Goal: Information Seeking & Learning: Learn about a topic

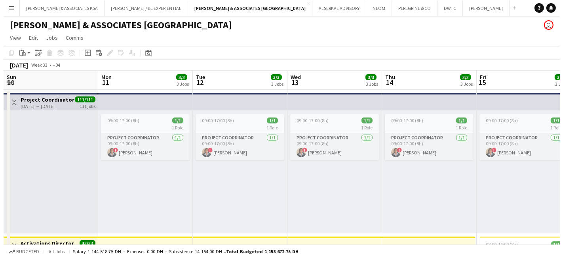
scroll to position [0, 240]
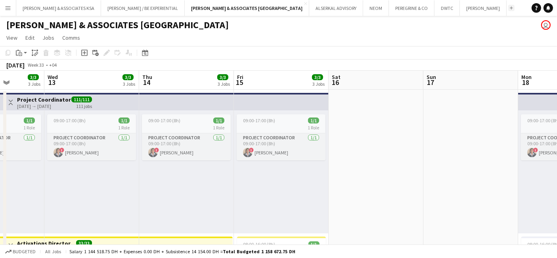
click at [509, 8] on app-icon "Add" at bounding box center [510, 7] width 3 height 3
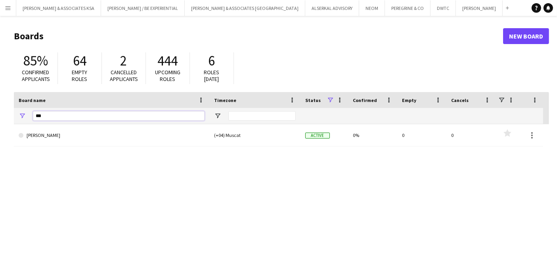
click at [93, 114] on input "***" at bounding box center [119, 116] width 172 height 10
type input "*"
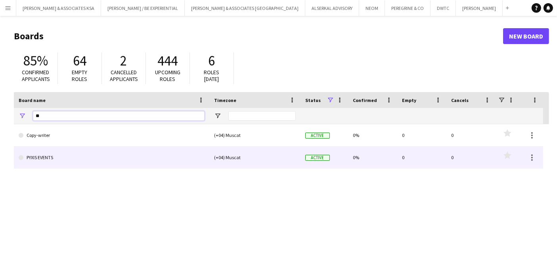
type input "**"
click at [87, 155] on link "PYXIS EVENTS" at bounding box center [112, 157] width 186 height 22
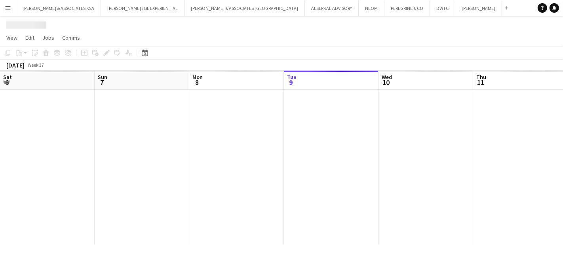
scroll to position [0, 189]
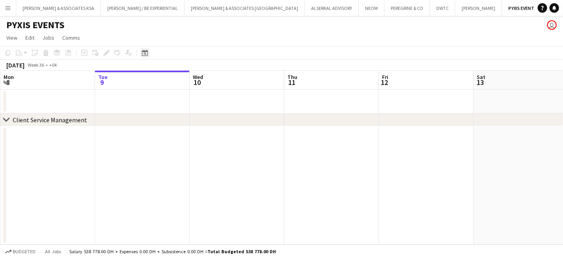
click at [143, 52] on icon at bounding box center [145, 53] width 6 height 6
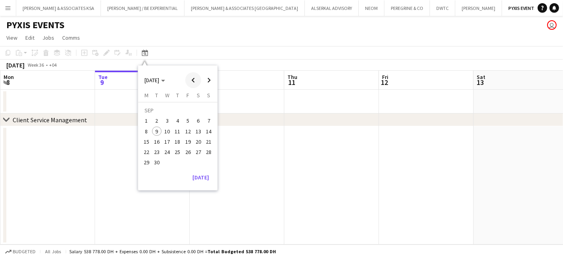
click at [190, 79] on span "Previous month" at bounding box center [193, 80] width 16 height 16
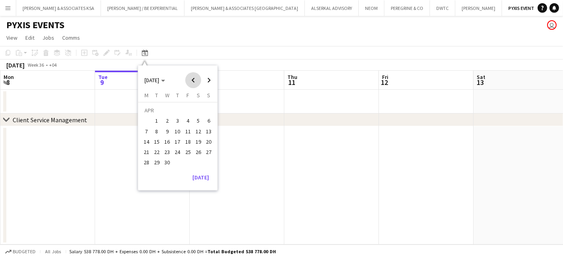
click at [190, 79] on span "Previous month" at bounding box center [193, 80] width 16 height 16
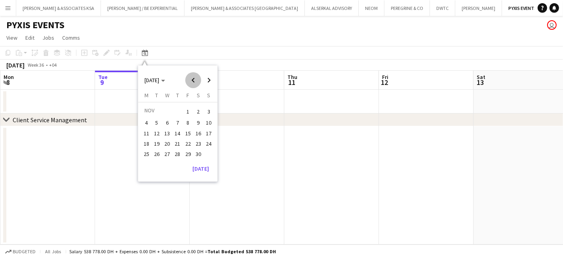
click at [190, 79] on span "Previous month" at bounding box center [193, 80] width 16 height 16
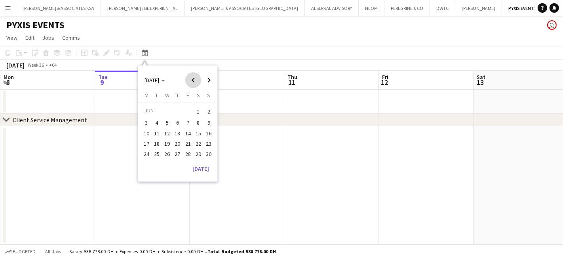
click at [190, 79] on span "Previous month" at bounding box center [193, 80] width 16 height 16
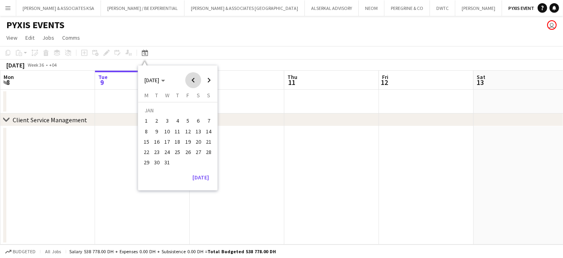
click at [190, 79] on span "Previous month" at bounding box center [193, 80] width 16 height 16
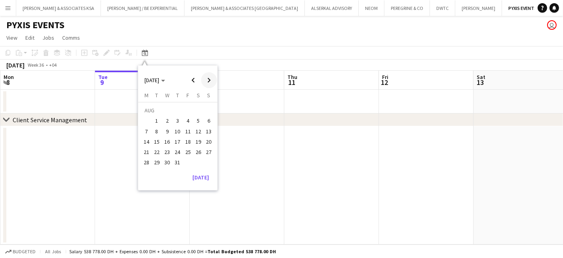
click at [209, 78] on span "Next month" at bounding box center [209, 80] width 16 height 16
click at [195, 141] on span "23" at bounding box center [199, 144] width 10 height 10
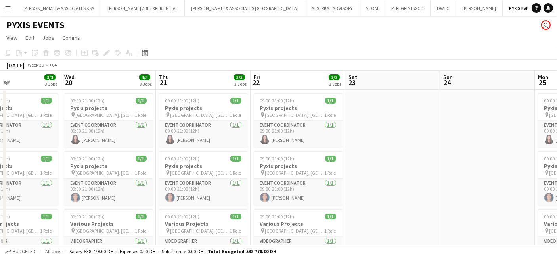
scroll to position [0, 214]
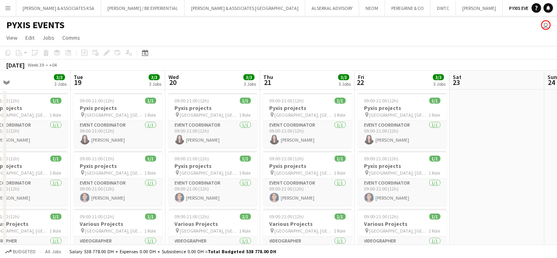
drag, startPoint x: 385, startPoint y: 197, endPoint x: 281, endPoint y: 168, distance: 107.9
click at [556, 204] on html "Menu Boards Boards Boards All jobs Status Workforce Workforce My Workforce Recr…" at bounding box center [278, 165] width 557 height 331
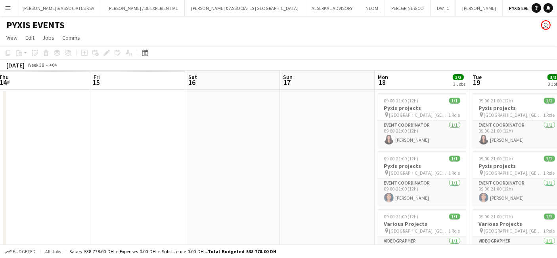
scroll to position [0, 186]
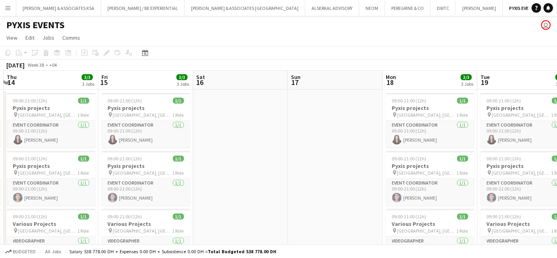
drag, startPoint x: 440, startPoint y: 179, endPoint x: 563, endPoint y: 206, distance: 125.8
click at [556, 206] on html "Menu Boards Boards Boards All jobs Status Workforce Workforce My Workforce Recr…" at bounding box center [278, 165] width 557 height 331
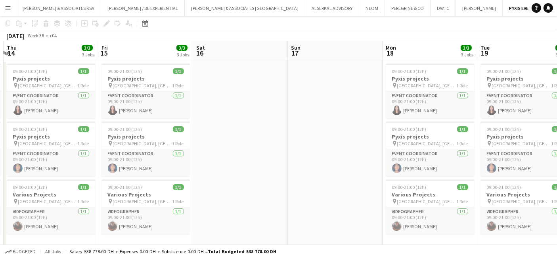
scroll to position [0, 0]
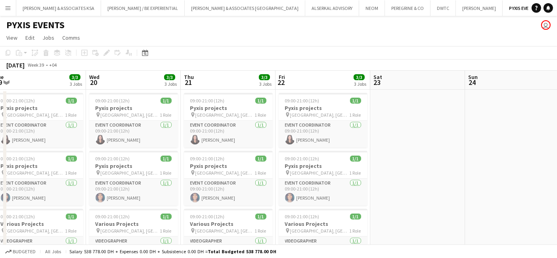
drag, startPoint x: 485, startPoint y: 196, endPoint x: 0, endPoint y: 108, distance: 493.2
click at [0, 108] on app-calendar-viewport "Sun 17 Mon 18 3/3 3 Jobs Tue 19 3/3 3 Jobs Wed 20 3/3 3 Jobs Thu 21 3/3 3 Jobs …" at bounding box center [278, 194] width 557 height 247
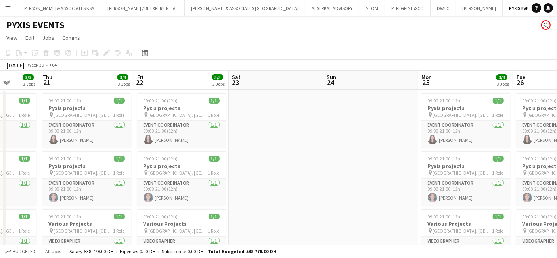
scroll to position [0, 309]
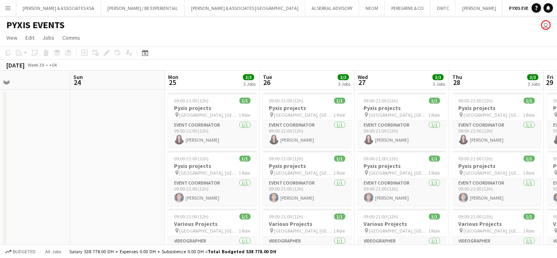
drag, startPoint x: 394, startPoint y: 149, endPoint x: 0, endPoint y: 78, distance: 400.5
click at [0, 78] on app-calendar-viewport "Wed 20 3/3 3 Jobs Thu 21 3/3 3 Jobs Fri 22 3/3 3 Jobs Sat 23 Sun 24 Mon 25 3/3 …" at bounding box center [278, 194] width 557 height 247
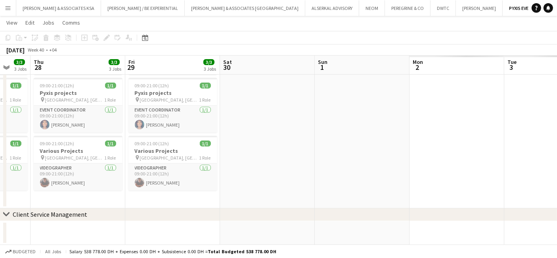
scroll to position [0, 314]
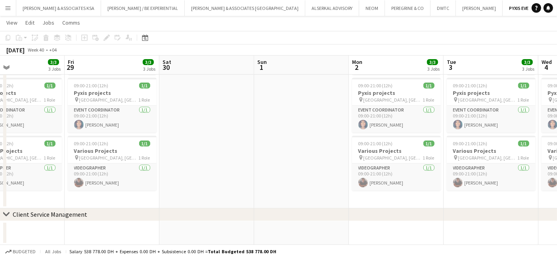
drag, startPoint x: 475, startPoint y: 156, endPoint x: 0, endPoint y: 107, distance: 478.0
click at [0, 107] on app-calendar-viewport "Mon 25 3/3 3 Jobs Tue 26 3/3 3 Jobs Wed 27 3/3 3 Jobs Thu 28 3/3 3 Jobs Fri 29 …" at bounding box center [278, 102] width 557 height 286
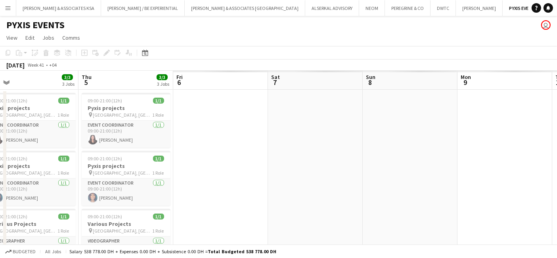
scroll to position [0, 238]
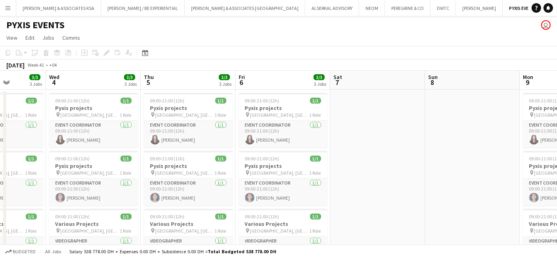
drag, startPoint x: 492, startPoint y: 172, endPoint x: 0, endPoint y: 84, distance: 499.8
click at [0, 84] on app-calendar-viewport "Sun 1 Mon 2 3/3 3 Jobs Tue 3 3/3 3 Jobs Wed 4 3/3 3 Jobs Thu 5 3/3 3 Jobs Fri 6…" at bounding box center [278, 194] width 557 height 247
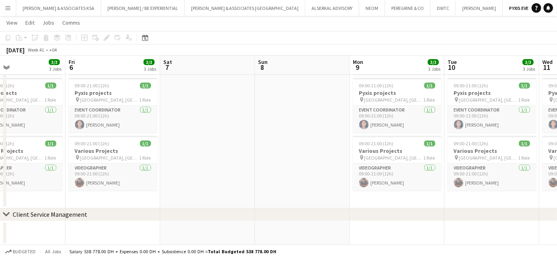
scroll to position [0, 238]
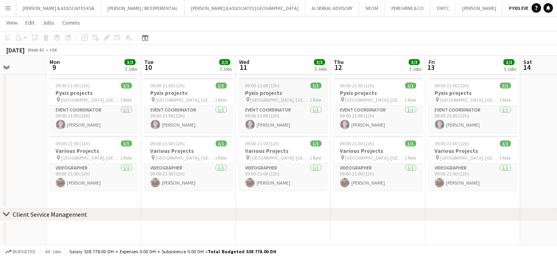
drag, startPoint x: 402, startPoint y: 143, endPoint x: 258, endPoint y: 84, distance: 155.3
click at [0, 72] on app-calendar-viewport "Fri 6 3/3 3 Jobs Sat 7 Sun 8 Mon 9 3/3 3 Jobs Tue 10 3/3 3 Jobs Wed 11 3/3 3 Jo…" at bounding box center [278, 102] width 557 height 286
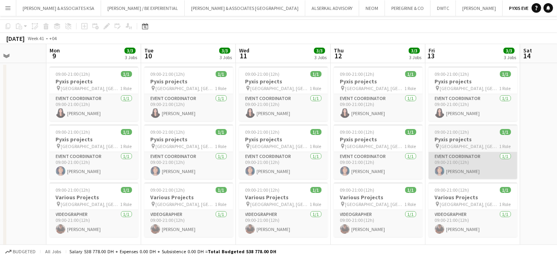
scroll to position [0, 0]
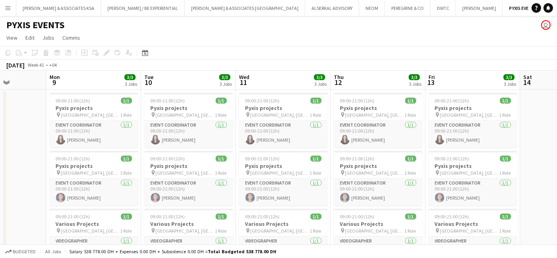
drag, startPoint x: 319, startPoint y: 71, endPoint x: 13, endPoint y: 52, distance: 307.2
click at [0, 53] on div "Copy Paste Paste Ctrl+V Paste with crew Ctrl+Shift+V Paste linked Job Delete Gr…" at bounding box center [278, 58] width 557 height 25
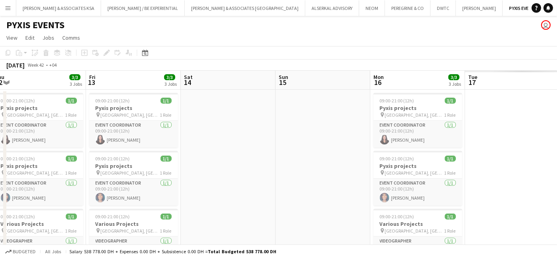
scroll to position [0, 290]
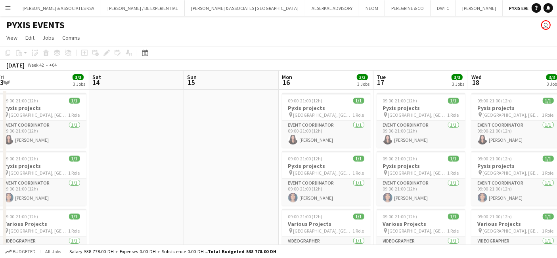
drag, startPoint x: 207, startPoint y: 130, endPoint x: 180, endPoint y: 20, distance: 113.4
click at [0, 77] on app-calendar-viewport "Tue 10 3/3 3 Jobs Wed 11 3/3 3 Jobs Thu 12 3/3 3 Jobs Fri 13 3/3 3 Jobs Sat 14 …" at bounding box center [278, 194] width 557 height 247
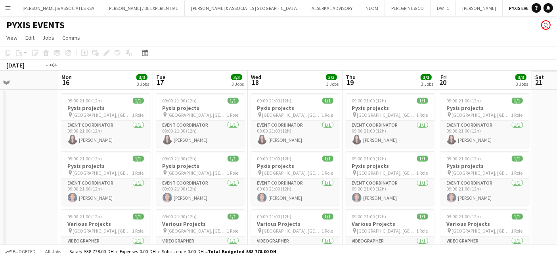
scroll to position [0, 309]
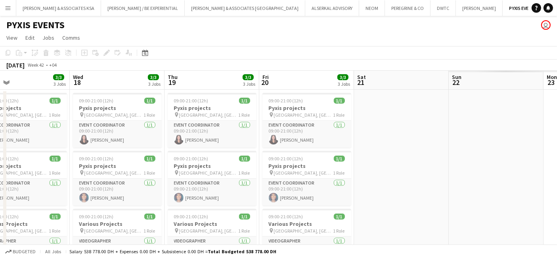
drag, startPoint x: 395, startPoint y: 178, endPoint x: 0, endPoint y: 151, distance: 395.9
click at [0, 151] on app-calendar-viewport "Sat 14 Sun 15 Mon 16 3/3 3 Jobs Tue 17 3/3 3 Jobs Wed 18 3/3 3 Jobs Thu 19 3/3 …" at bounding box center [278, 194] width 557 height 247
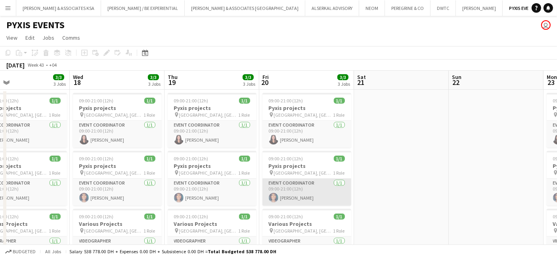
scroll to position [72, 0]
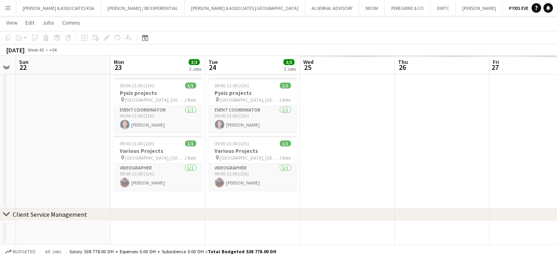
drag, startPoint x: 433, startPoint y: 187, endPoint x: 0, endPoint y: 122, distance: 437.5
click at [0, 122] on app-calendar-viewport "Thu 19 3/3 3 Jobs Fri 20 3/3 3 Jobs Sat 21 Sun 22 Mon 23 3/3 3 Jobs Tue 24 3/3 …" at bounding box center [278, 102] width 557 height 286
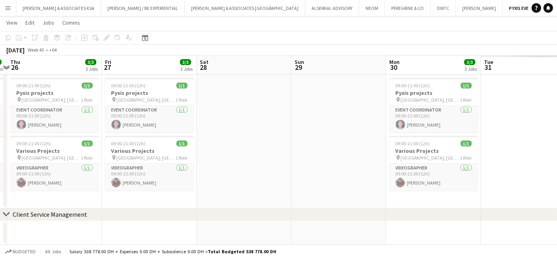
drag, startPoint x: 387, startPoint y: 164, endPoint x: 316, endPoint y: 150, distance: 72.4
click at [23, 128] on app-calendar-viewport "Mon 23 3/3 3 Jobs Tue 24 3/3 3 Jobs Wed 25 3/3 3 Jobs Thu 26 3/3 3 Jobs Fri 27 …" at bounding box center [278, 102] width 557 height 286
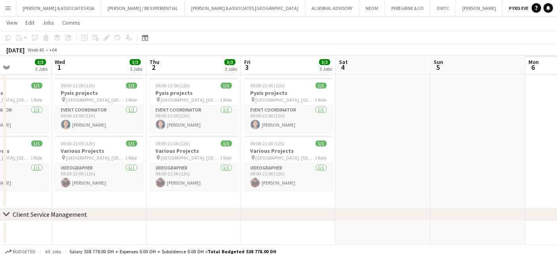
drag, startPoint x: 547, startPoint y: 156, endPoint x: 383, endPoint y: 113, distance: 170.1
click at [2, 85] on app-calendar-viewport "Sun 29 Mon 30 3/3 3 Jobs Tue 31 3/3 3 Jobs Wed 1 3/3 3 Jobs Thu 2 3/3 3 Jobs Fr…" at bounding box center [278, 102] width 557 height 286
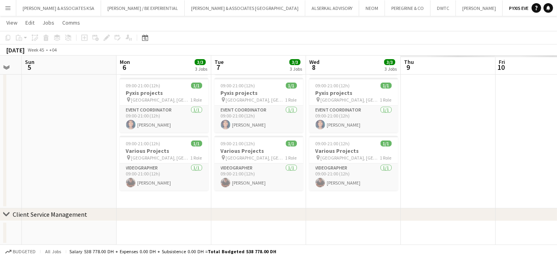
drag, startPoint x: 504, startPoint y: 118, endPoint x: 0, endPoint y: 63, distance: 507.4
click at [0, 63] on app-calendar-viewport "Thu 2 3/3 3 Jobs Fri 3 3/3 3 Jobs Sat 4 Sun 5 Mon 6 3/3 3 Jobs Tue 7 3/3 3 Jobs…" at bounding box center [278, 102] width 557 height 286
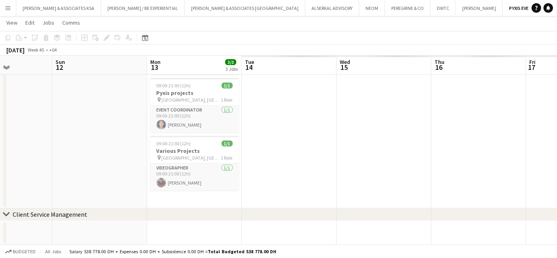
drag, startPoint x: 489, startPoint y: 139, endPoint x: 332, endPoint y: 107, distance: 160.7
click at [1, 83] on app-calendar-viewport "Thu 9 3/3 3 Jobs Fri 10 3/3 3 Jobs Sat 11 Sun 12 Mon 13 3/3 3 Jobs Tue 14 Wed 1…" at bounding box center [278, 102] width 557 height 286
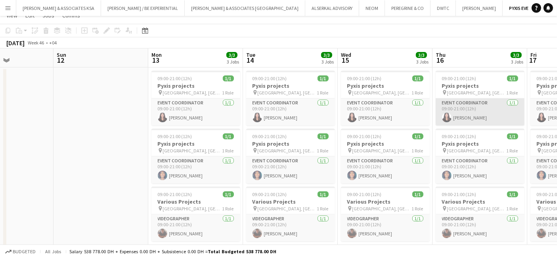
scroll to position [0, 0]
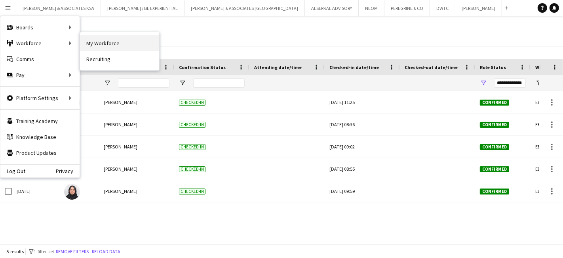
click at [92, 39] on link "My Workforce" at bounding box center [119, 43] width 79 height 16
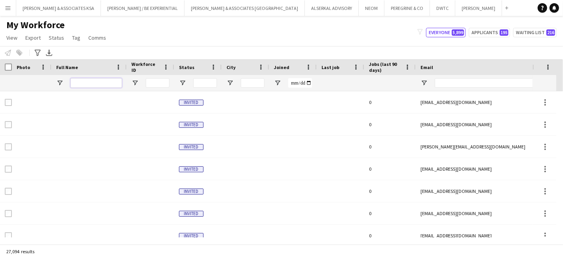
click at [104, 81] on input "Full Name Filter Input" at bounding box center [97, 83] width 52 height 10
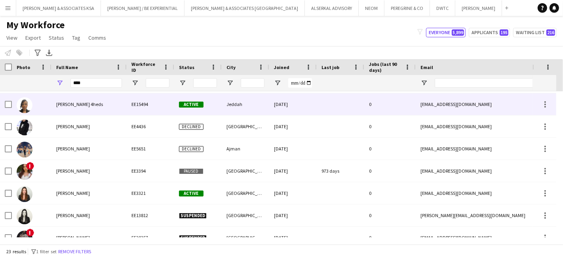
click at [95, 106] on span "Huda Mohammad 4heds" at bounding box center [79, 104] width 47 height 6
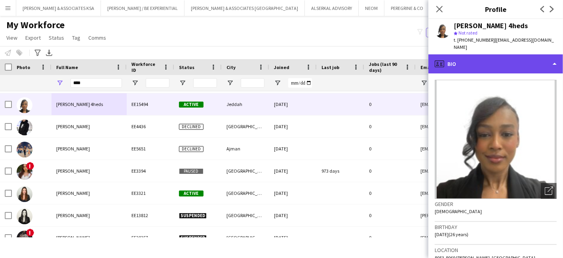
click at [496, 61] on div "profile Bio" at bounding box center [496, 63] width 135 height 19
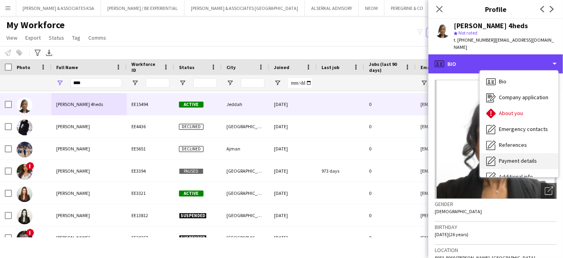
scroll to position [58, 0]
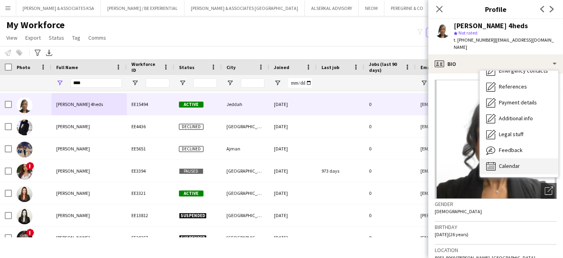
click at [503, 162] on span "Calendar" at bounding box center [509, 165] width 21 height 7
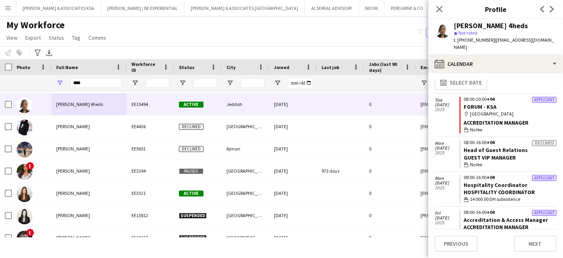
scroll to position [0, 0]
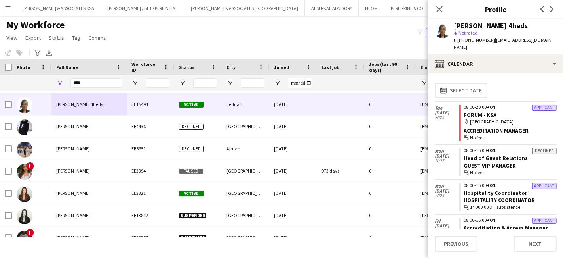
click at [444, 10] on div "Close pop-in" at bounding box center [440, 9] width 22 height 18
click at [435, 4] on app-icon "Close pop-in" at bounding box center [439, 9] width 11 height 11
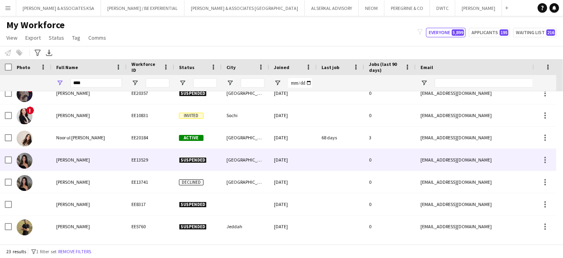
scroll to position [232, 0]
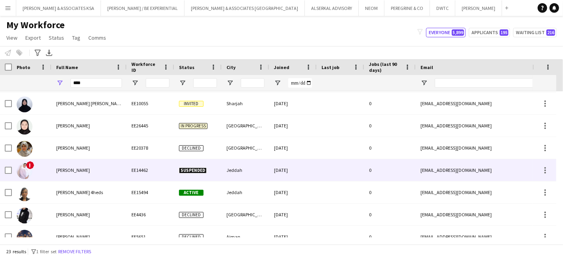
click at [64, 168] on span "Huda Hajib" at bounding box center [73, 170] width 34 height 6
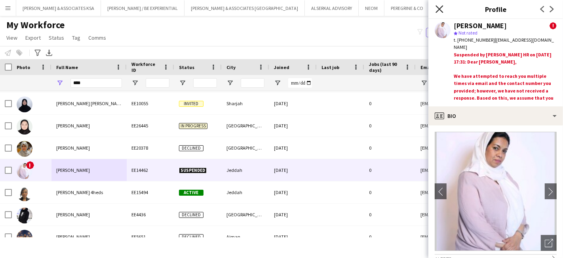
click at [441, 10] on icon "Close pop-in" at bounding box center [440, 9] width 8 height 8
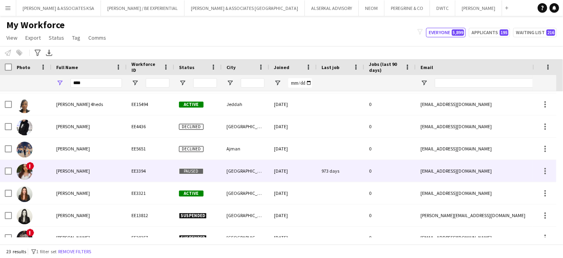
click at [74, 169] on span "Hudaa Shahid" at bounding box center [73, 171] width 34 height 6
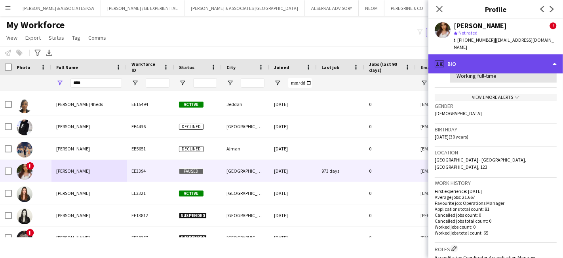
click at [490, 61] on div "profile Bio" at bounding box center [496, 63] width 135 height 19
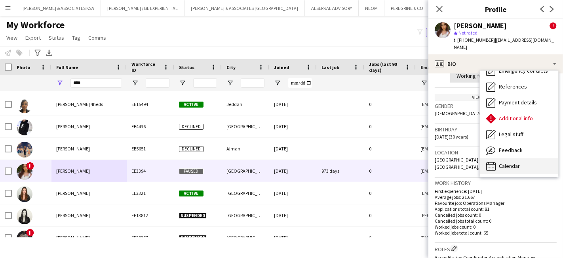
click at [498, 160] on div "Calendar Calendar" at bounding box center [519, 166] width 78 height 16
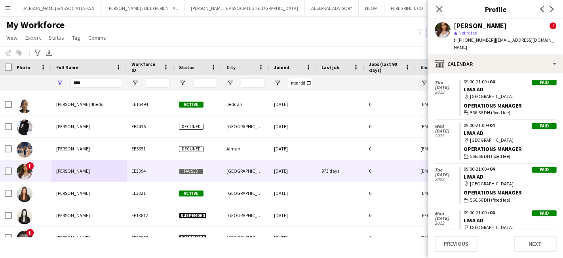
click at [440, 28] on app-user-avatar at bounding box center [443, 30] width 16 height 16
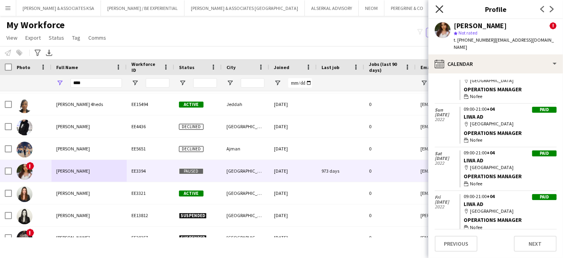
click at [438, 8] on icon at bounding box center [440, 9] width 8 height 8
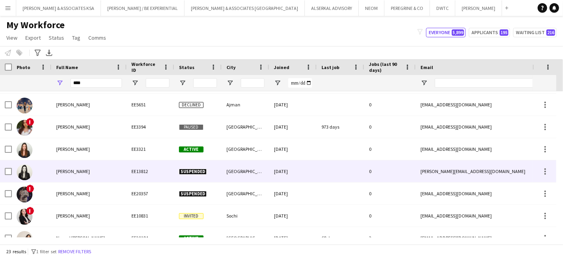
click at [80, 169] on span "Johana Hudakova" at bounding box center [73, 171] width 34 height 6
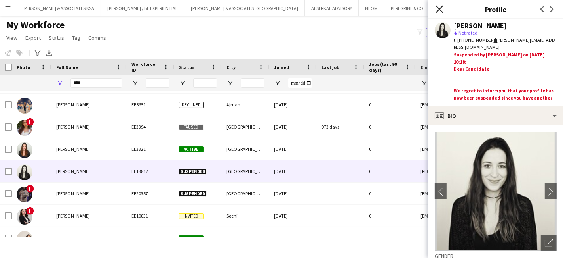
click at [441, 10] on icon at bounding box center [440, 9] width 8 height 8
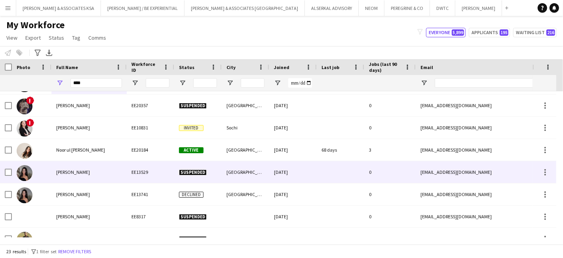
scroll to position [364, 0]
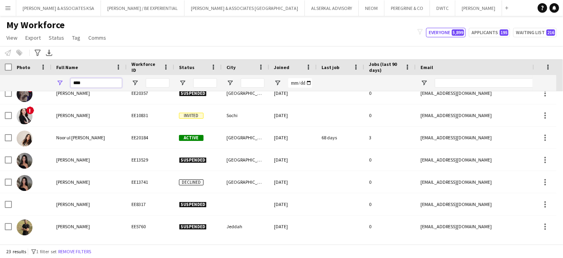
click at [94, 81] on input "****" at bounding box center [97, 83] width 52 height 10
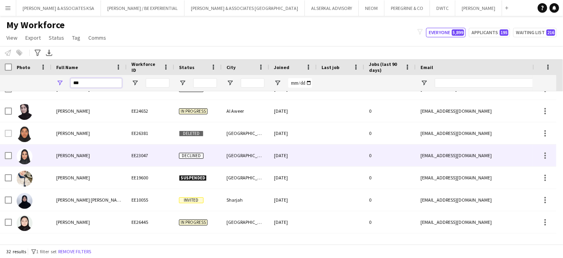
scroll to position [56, 0]
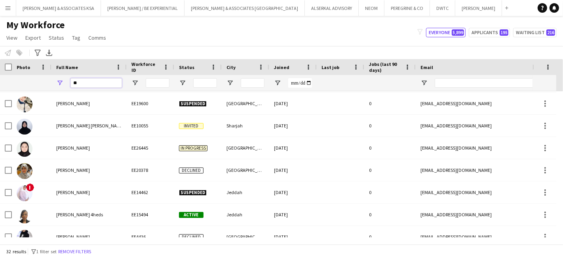
type input "*"
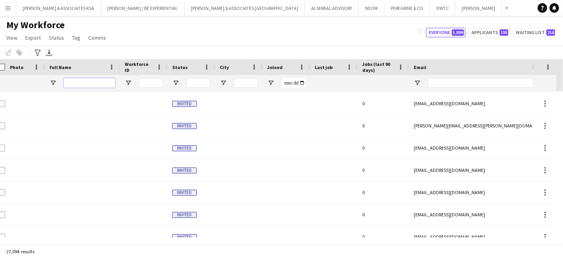
scroll to position [0, 72]
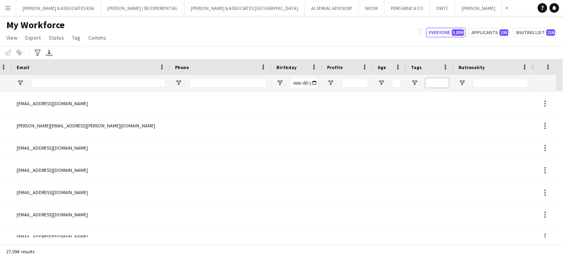
click at [437, 80] on input "Tags Filter Input" at bounding box center [437, 83] width 24 height 10
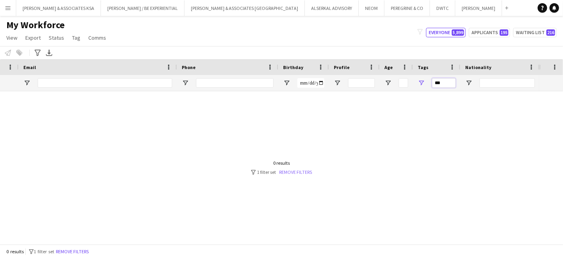
type input "***"
click at [294, 171] on link "Remove filters" at bounding box center [296, 172] width 33 height 6
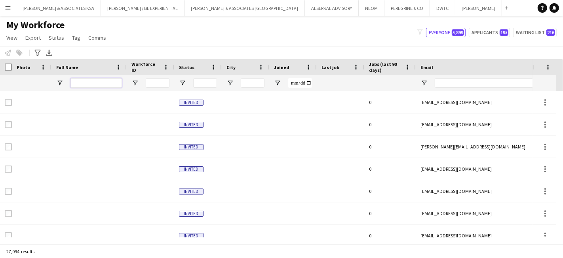
click at [105, 78] on input "Full Name Filter Input" at bounding box center [97, 83] width 52 height 10
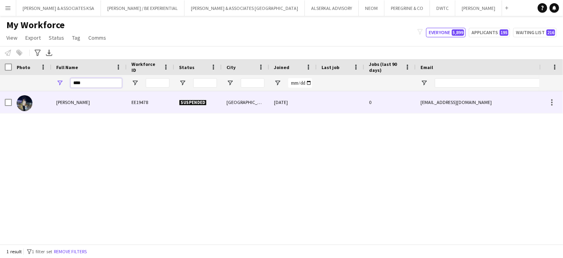
type input "****"
click at [72, 104] on span "Davud Abdulatifov" at bounding box center [73, 102] width 34 height 6
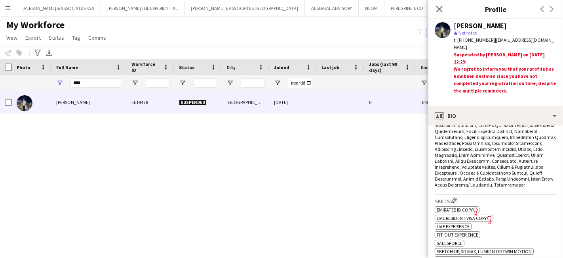
scroll to position [176, 0]
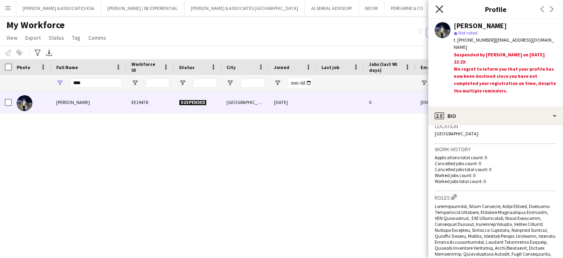
click at [441, 10] on icon at bounding box center [440, 9] width 8 height 8
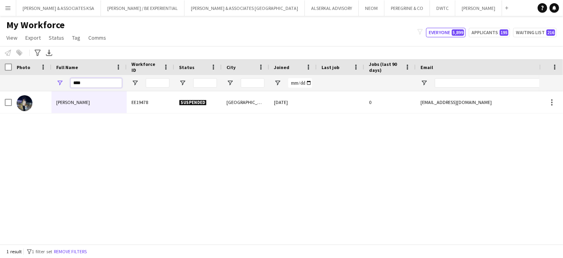
drag, startPoint x: 111, startPoint y: 81, endPoint x: 32, endPoint y: 82, distance: 79.2
click at [32, 82] on div "****" at bounding box center [468, 83] width 937 height 16
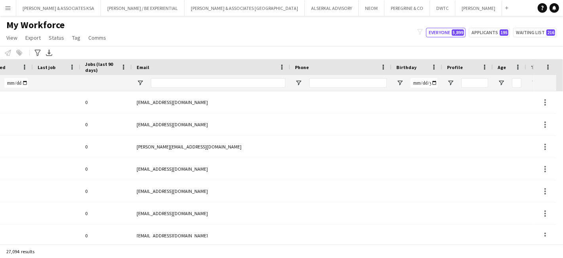
scroll to position [0, 300]
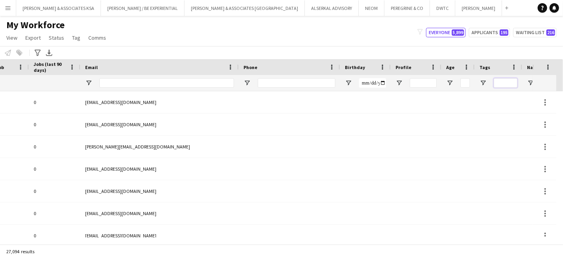
click at [502, 80] on input "Tags Filter Input" at bounding box center [506, 83] width 24 height 10
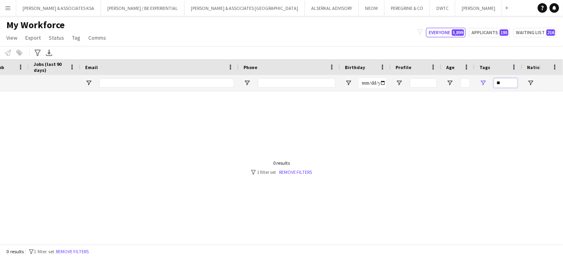
type input "*"
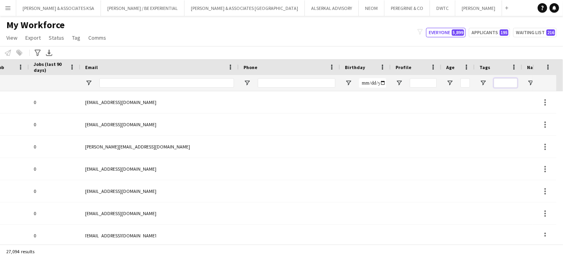
scroll to position [0, 0]
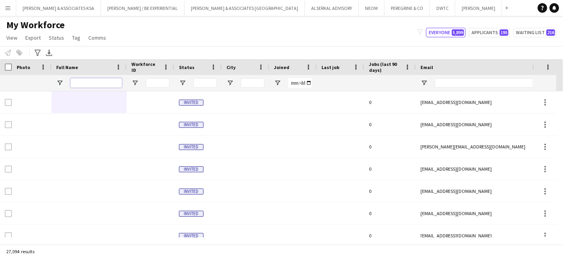
click at [102, 83] on input "Full Name Filter Input" at bounding box center [97, 83] width 52 height 10
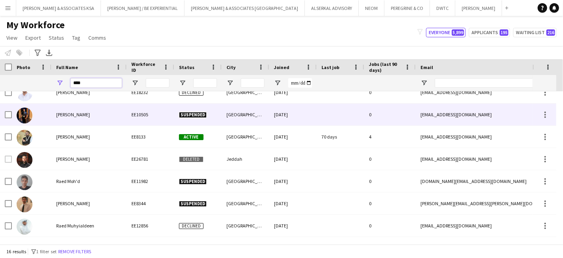
scroll to position [176, 0]
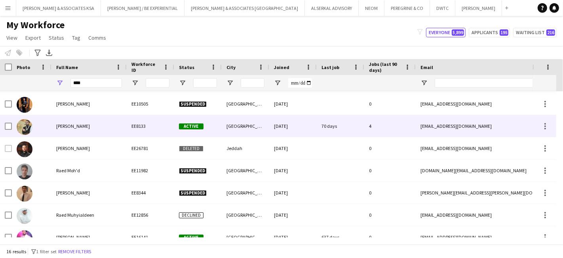
click at [74, 126] on span "Raed Diab" at bounding box center [73, 126] width 34 height 6
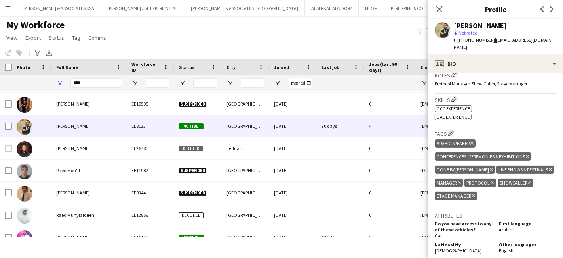
scroll to position [220, 0]
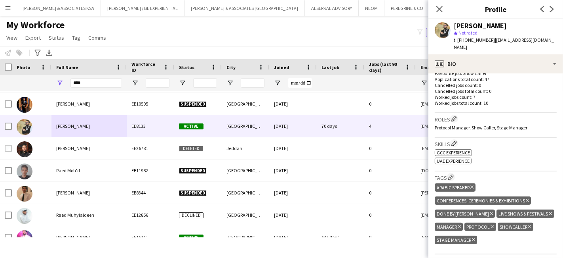
click at [439, 32] on app-user-avatar at bounding box center [443, 30] width 16 height 16
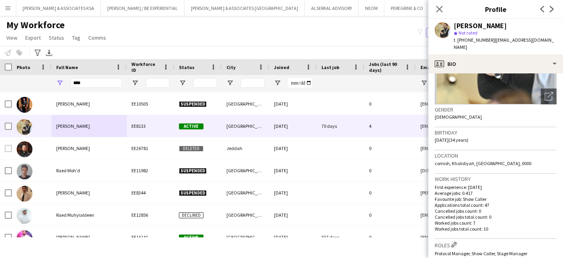
scroll to position [0, 0]
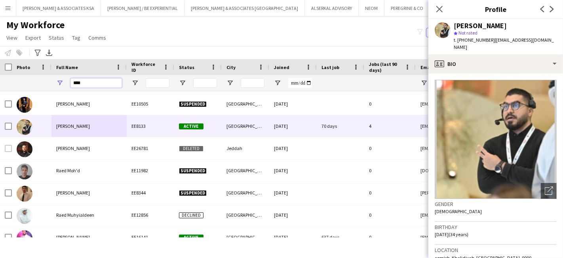
click at [95, 79] on input "****" at bounding box center [97, 83] width 52 height 10
type input "*"
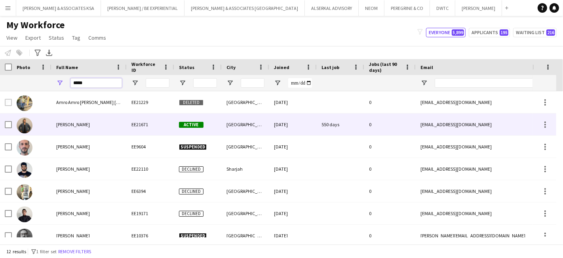
type input "*****"
click at [76, 127] on div "Elias Beddaieh" at bounding box center [89, 124] width 75 height 22
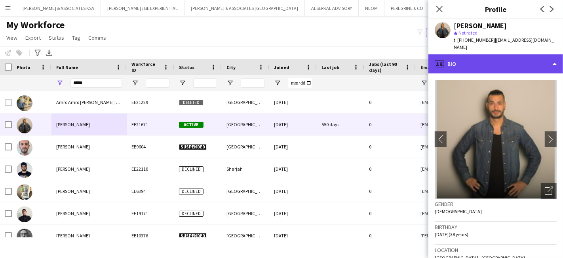
click at [499, 54] on div "profile Bio" at bounding box center [496, 63] width 135 height 19
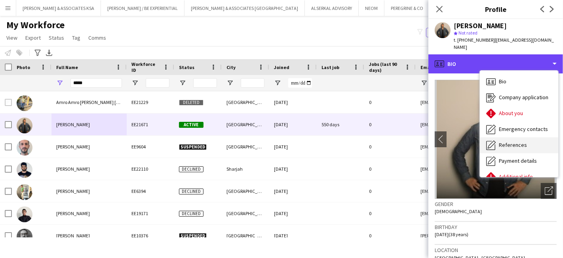
scroll to position [58, 0]
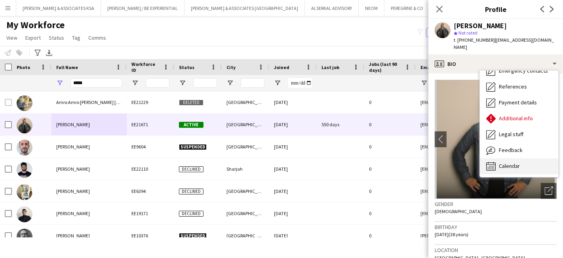
click at [520, 158] on div "Calendar Calendar" at bounding box center [519, 166] width 78 height 16
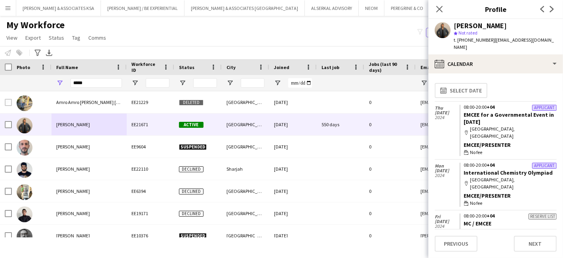
scroll to position [45, 0]
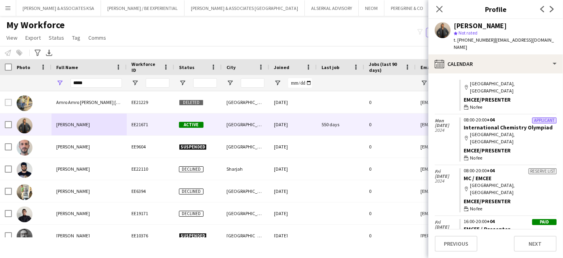
click at [493, 241] on div "Emcee/Presenter" at bounding box center [510, 244] width 93 height 7
click at [492, 225] on link "EMCEE / Presenter" at bounding box center [487, 228] width 47 height 7
click at [444, 31] on app-user-avatar at bounding box center [443, 30] width 16 height 16
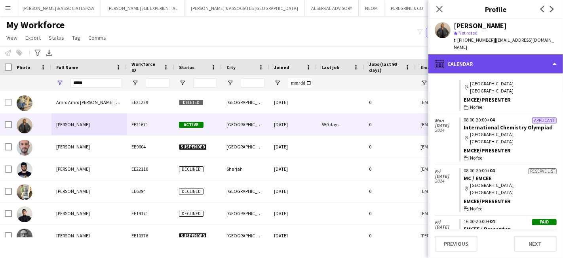
drag, startPoint x: 467, startPoint y: 55, endPoint x: 476, endPoint y: 81, distance: 27.6
click at [468, 55] on div "calendar-full Calendar" at bounding box center [496, 63] width 135 height 19
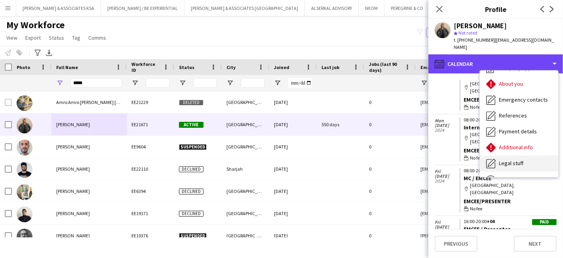
scroll to position [0, 0]
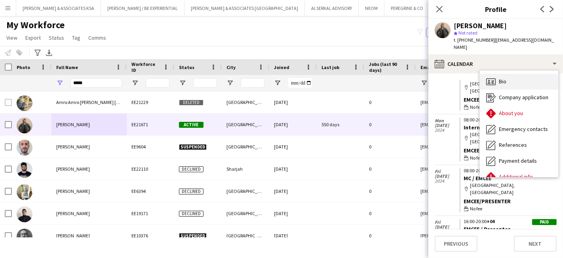
click at [517, 74] on div "Bio Bio" at bounding box center [519, 82] width 78 height 16
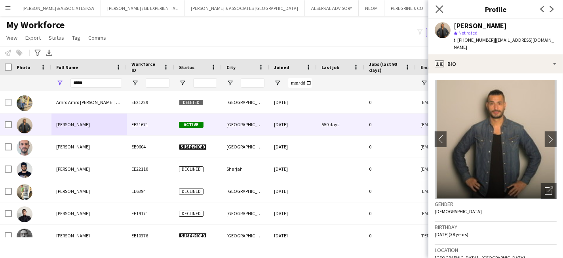
click at [435, 9] on app-icon "Close pop-in" at bounding box center [439, 9] width 11 height 11
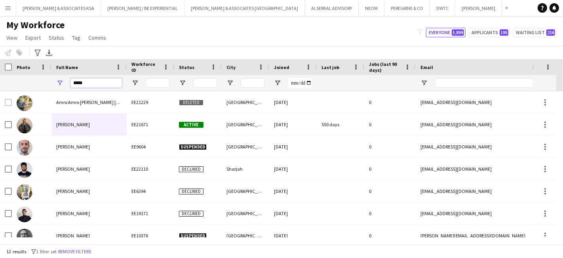
drag, startPoint x: 105, startPoint y: 80, endPoint x: 0, endPoint y: 79, distance: 105.0
click at [0, 79] on div "*****" at bounding box center [468, 83] width 937 height 16
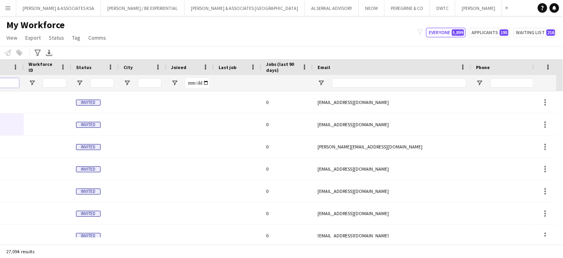
scroll to position [0, 238]
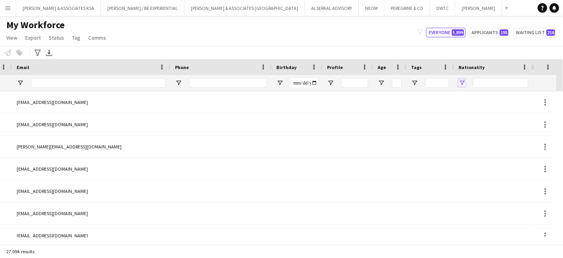
click at [464, 81] on span "Open Filter Menu" at bounding box center [462, 82] width 7 height 7
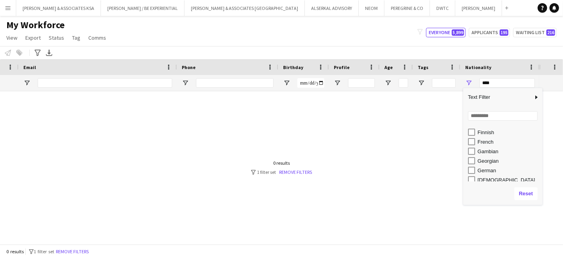
scroll to position [440, 0]
type input "**********"
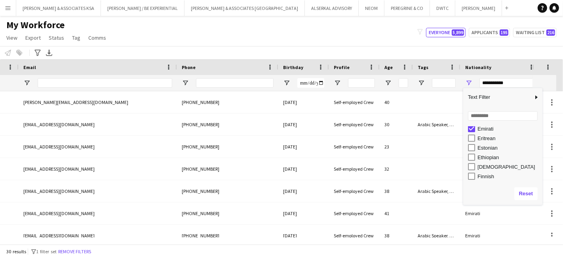
scroll to position [437, 0]
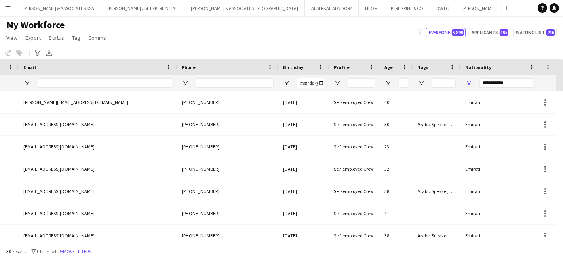
click at [468, 50] on div "Notify workforce Add to tag Select at least one crew to tag him or her. Advance…" at bounding box center [281, 52] width 563 height 13
click at [434, 83] on input "Tags Filter Input" at bounding box center [444, 83] width 24 height 10
click at [423, 79] on span "Open Filter Menu" at bounding box center [421, 82] width 7 height 7
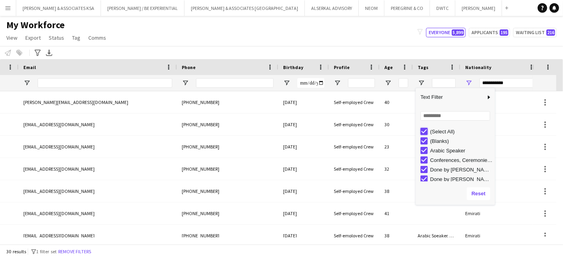
type input "***"
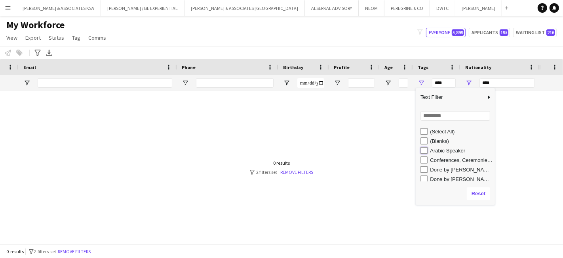
type input "**********"
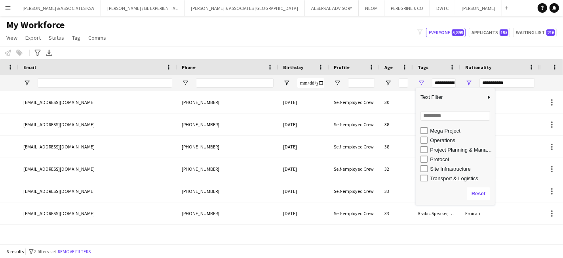
scroll to position [88, 0]
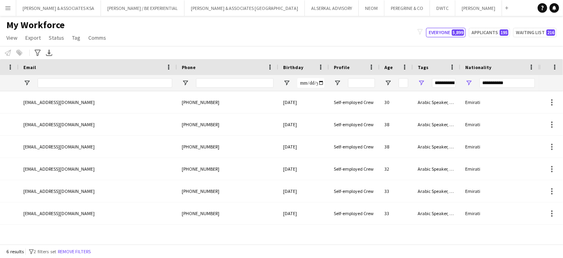
click at [376, 31] on div "My Workforce View Views Default view Julie New view Update view Delete view Edi…" at bounding box center [281, 32] width 563 height 27
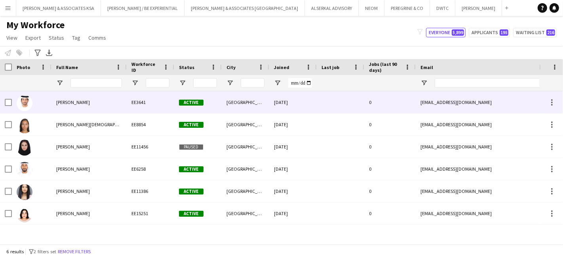
click at [73, 102] on span "Ali Alketheri" at bounding box center [73, 102] width 34 height 6
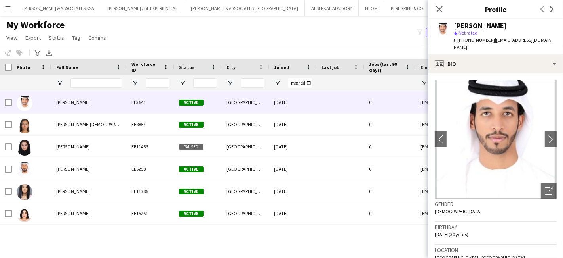
click at [446, 5] on div "Close pop-in" at bounding box center [440, 9] width 22 height 18
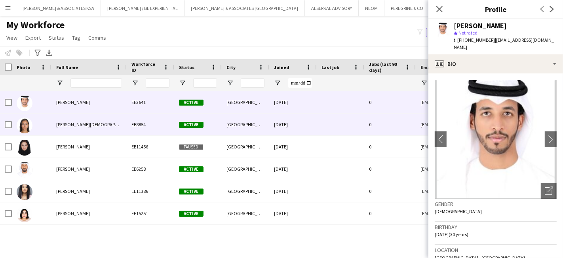
click at [97, 125] on div "Dunya Mohammed" at bounding box center [89, 124] width 75 height 22
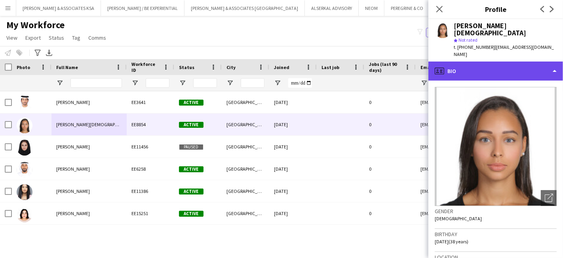
click at [492, 61] on div "profile Bio" at bounding box center [496, 70] width 135 height 19
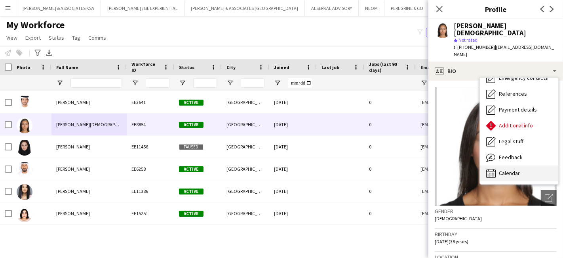
click at [516, 169] on span "Calendar" at bounding box center [509, 172] width 21 height 7
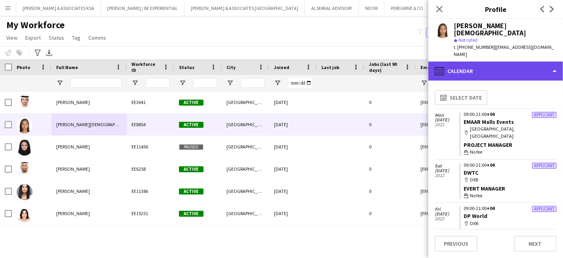
click at [468, 61] on div "calendar-full Calendar" at bounding box center [496, 70] width 135 height 19
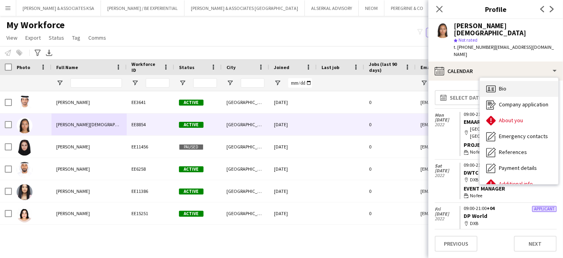
click at [499, 85] on span "Bio" at bounding box center [503, 88] width 8 height 7
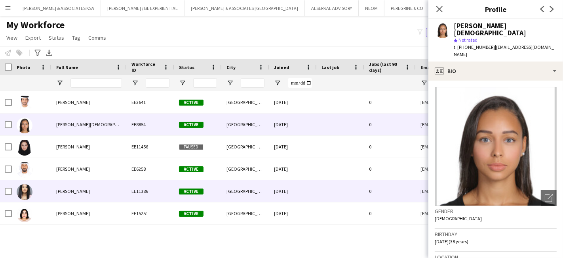
click at [59, 190] on span "Nadya Alawiny" at bounding box center [73, 191] width 34 height 6
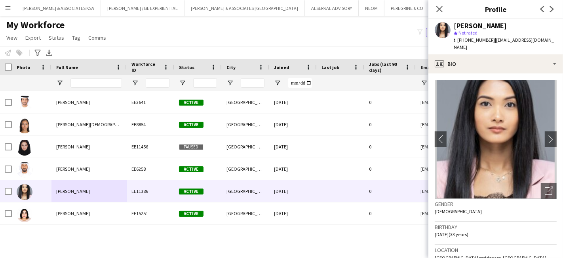
click at [512, 73] on app-crew-profile-bio "chevron-left chevron-right Open photos pop-in Gender Female Birthday 15-09-1991…" at bounding box center [496, 165] width 135 height 184
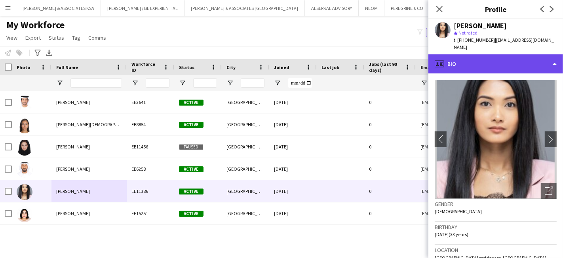
click at [514, 60] on div "profile Bio" at bounding box center [496, 63] width 135 height 19
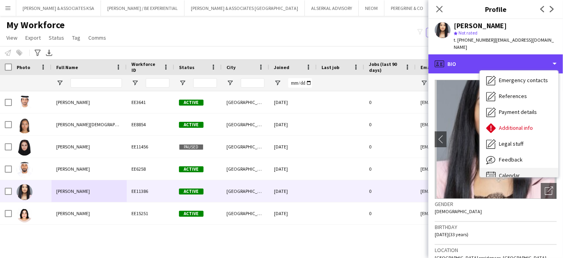
scroll to position [58, 0]
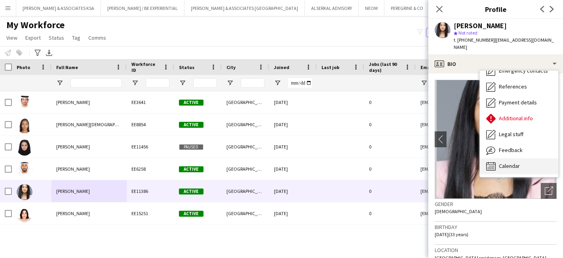
click at [511, 162] on span "Calendar" at bounding box center [509, 165] width 21 height 7
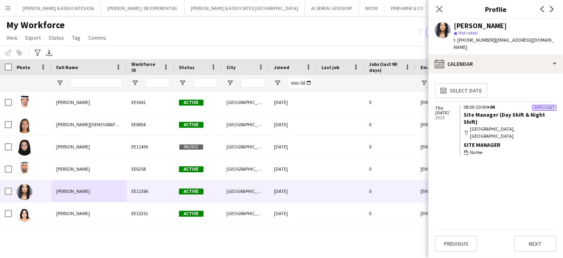
drag, startPoint x: 438, startPoint y: 10, endPoint x: 446, endPoint y: 28, distance: 19.3
click at [438, 11] on icon at bounding box center [440, 9] width 6 height 6
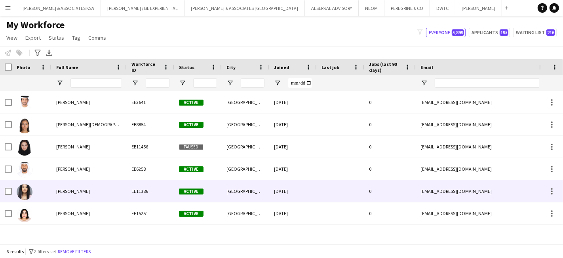
click at [78, 191] on span "Nadya Alawiny" at bounding box center [73, 191] width 34 height 6
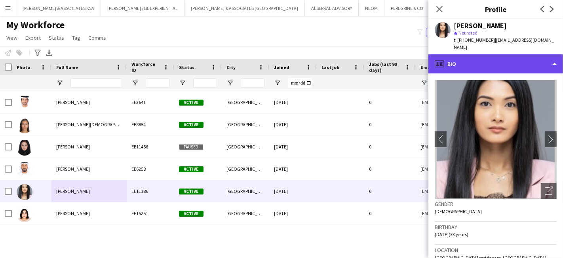
click at [513, 54] on div "profile Bio" at bounding box center [496, 63] width 135 height 19
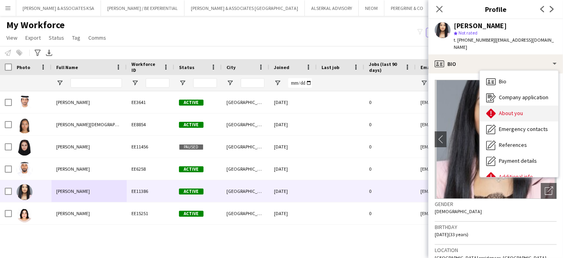
click at [511, 109] on span "About you" at bounding box center [511, 112] width 24 height 7
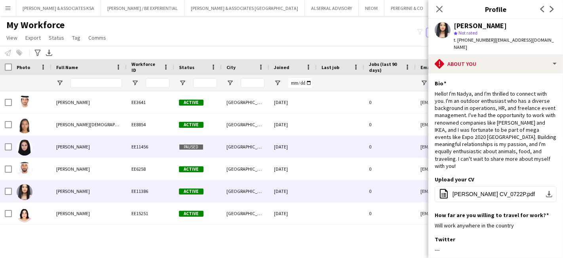
click at [76, 149] on span "Farah Al Bakoush" at bounding box center [73, 146] width 34 height 6
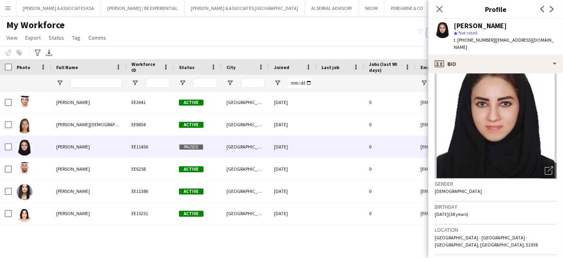
scroll to position [0, 0]
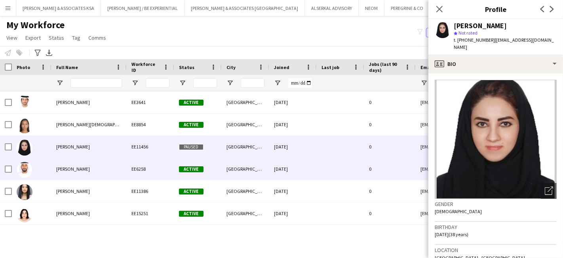
click at [88, 170] on div "Mohamed Al ali" at bounding box center [89, 169] width 75 height 22
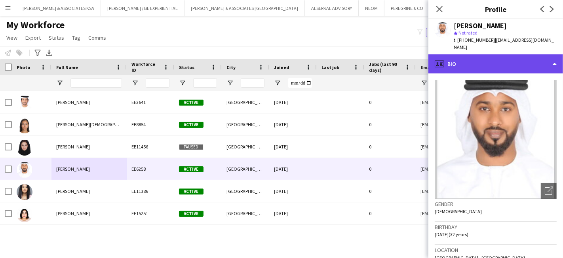
click at [477, 60] on div "profile Bio" at bounding box center [496, 63] width 135 height 19
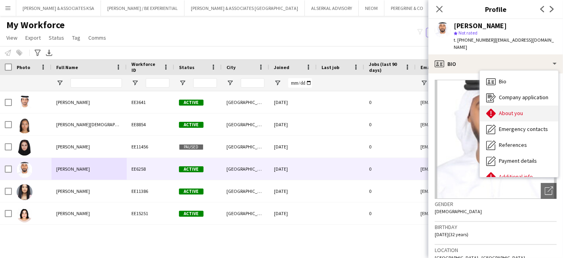
click at [509, 110] on div "About you About you" at bounding box center [519, 113] width 78 height 16
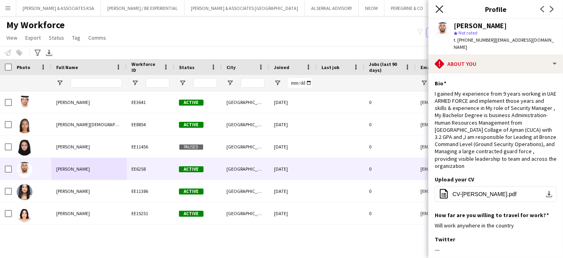
click at [439, 11] on icon "Close pop-in" at bounding box center [440, 9] width 8 height 8
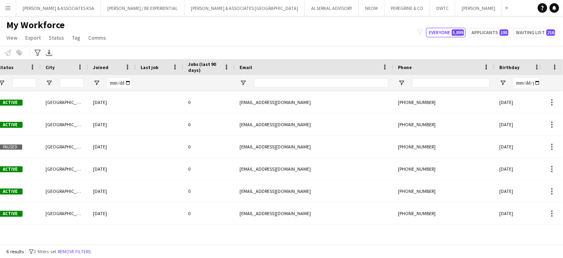
scroll to position [0, 339]
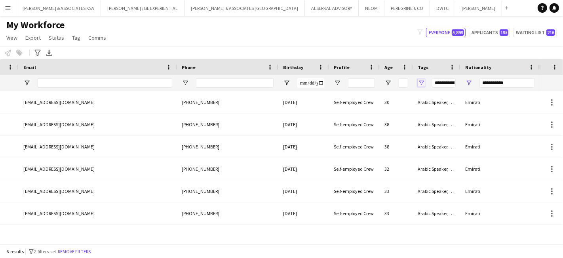
click at [421, 82] on span "Open Filter Menu" at bounding box center [421, 82] width 7 height 7
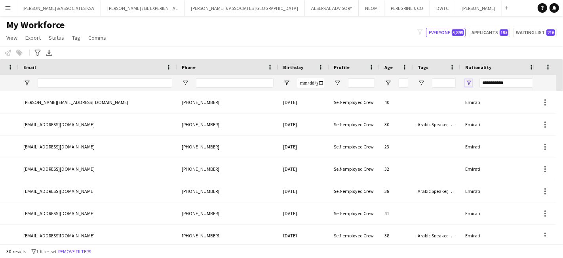
click at [470, 83] on span "Open Filter Menu" at bounding box center [468, 82] width 7 height 7
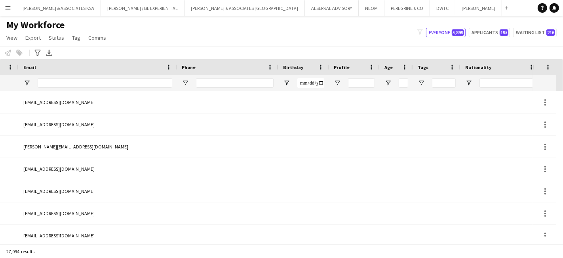
click at [375, 44] on div "My Workforce View Views Default view Julie New view Update view Delete view Edi…" at bounding box center [281, 32] width 563 height 27
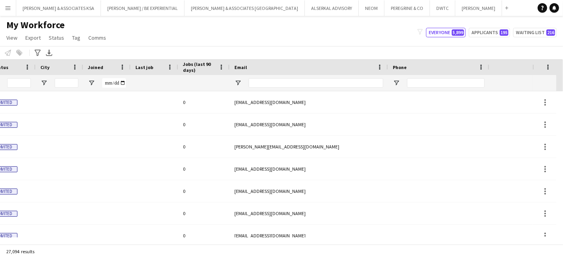
scroll to position [0, 0]
